Goal: Task Accomplishment & Management: Manage account settings

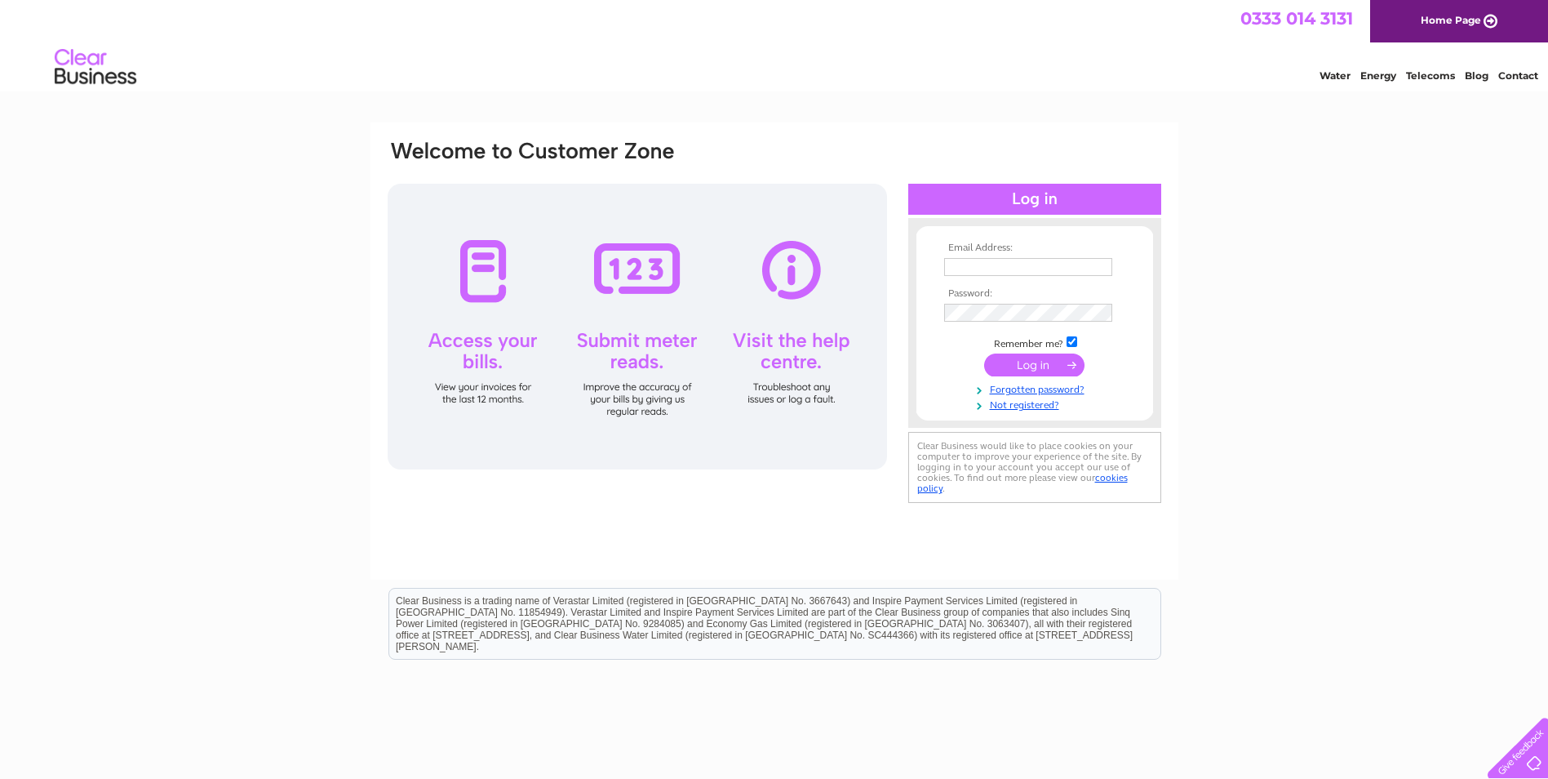
type input "[PERSON_NAME][EMAIL_ADDRESS][PERSON_NAME][DOMAIN_NAME]"
click at [1046, 366] on input "submit" at bounding box center [1034, 364] width 100 height 23
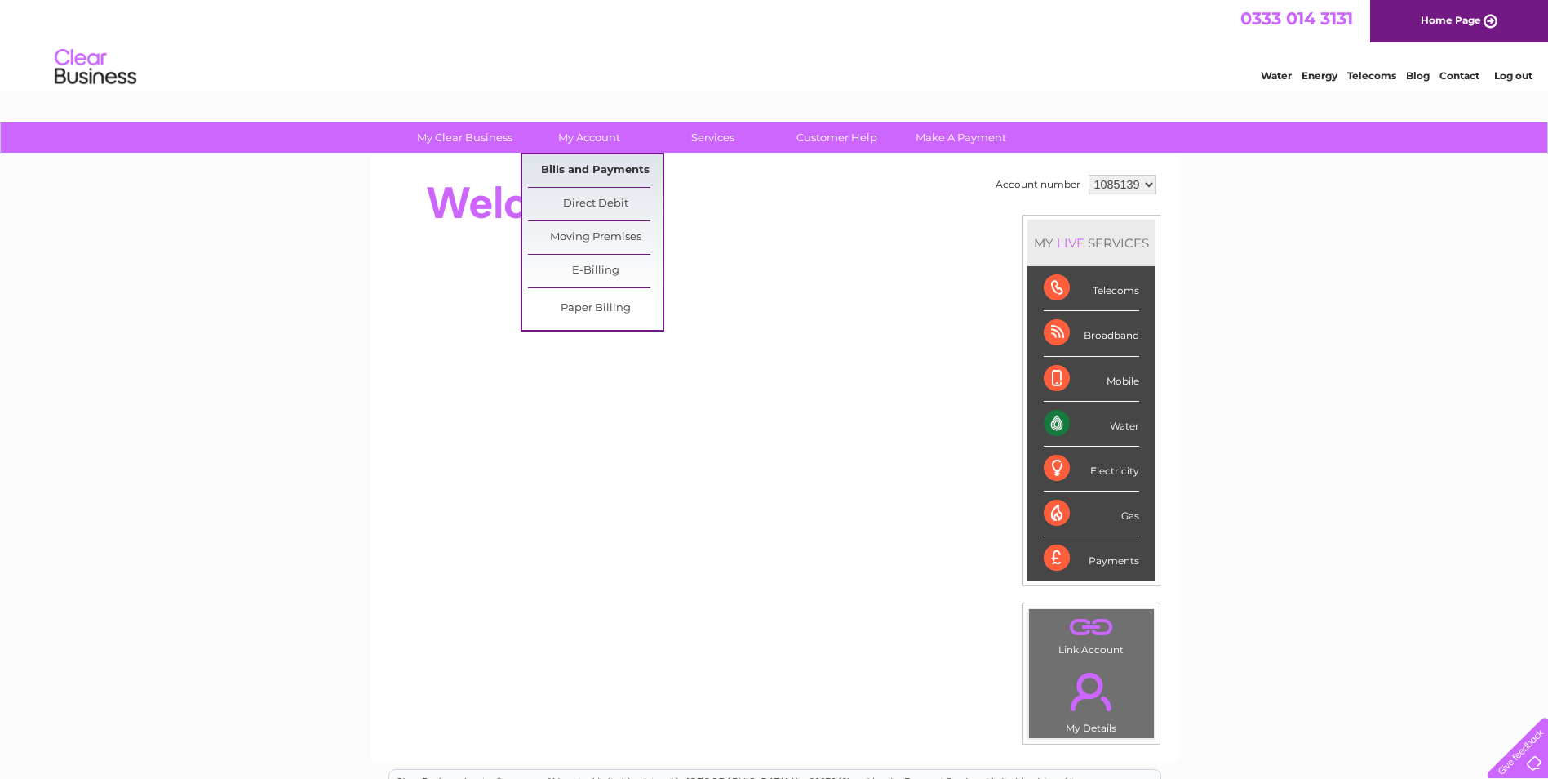
click at [593, 162] on link "Bills and Payments" at bounding box center [595, 170] width 135 height 33
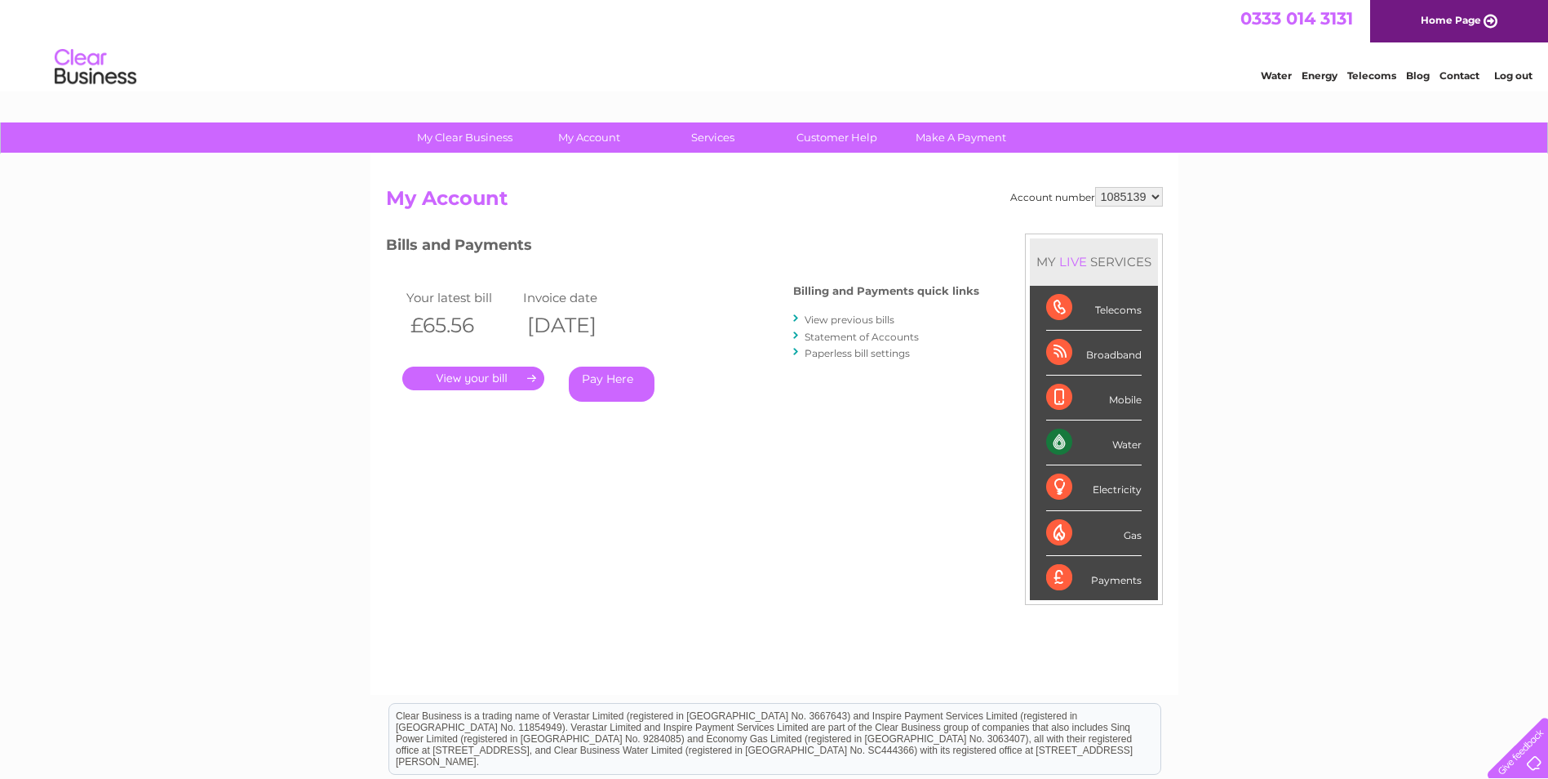
click at [494, 367] on link "." at bounding box center [473, 378] width 142 height 24
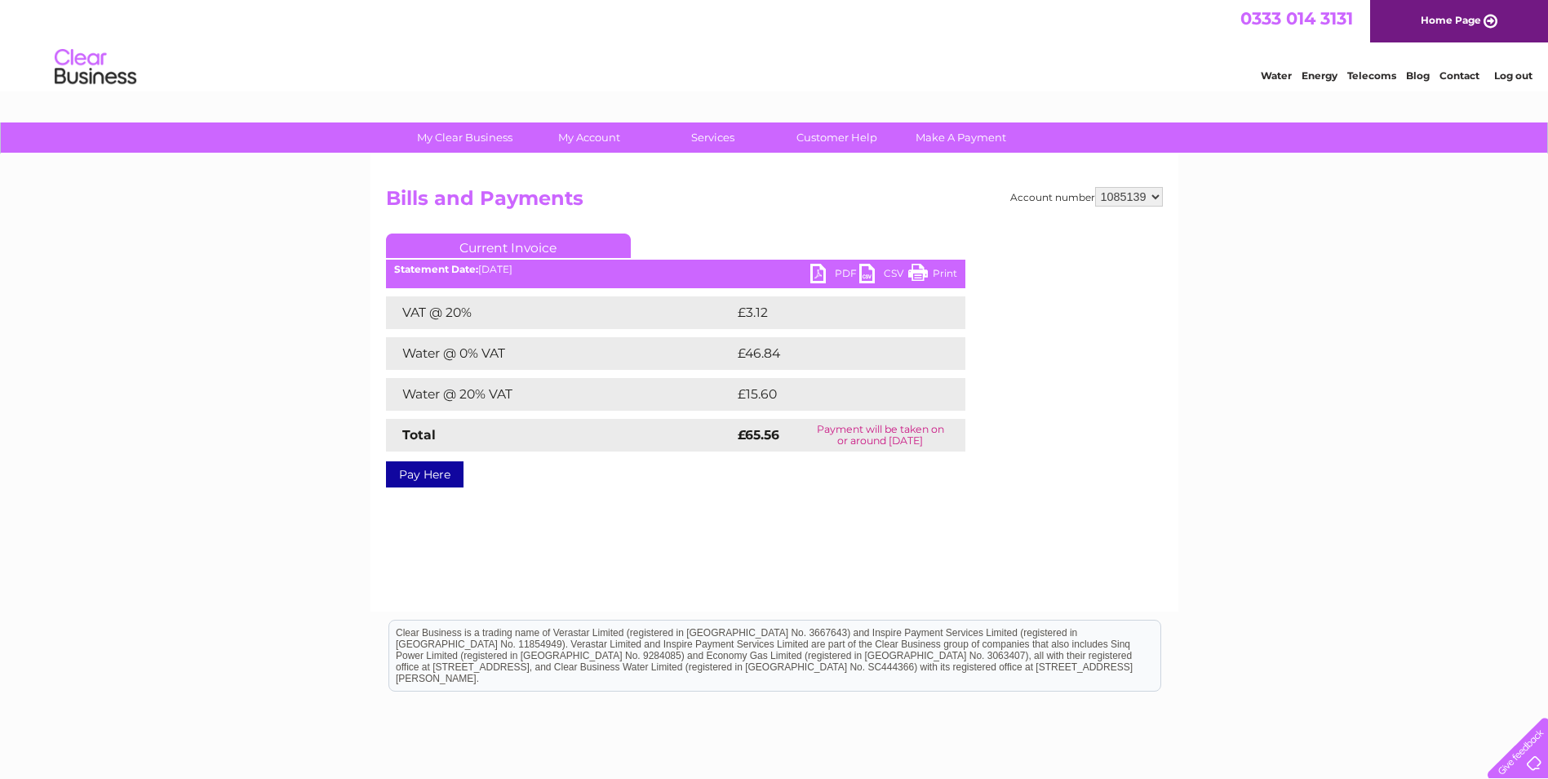
click at [838, 274] on link "PDF" at bounding box center [834, 276] width 49 height 24
click at [1428, 457] on div "My Clear Business Login Details My Details My Preferences Link Account My Accou…" at bounding box center [774, 506] width 1548 height 768
